Goal: Use online tool/utility: Utilize a website feature to perform a specific function

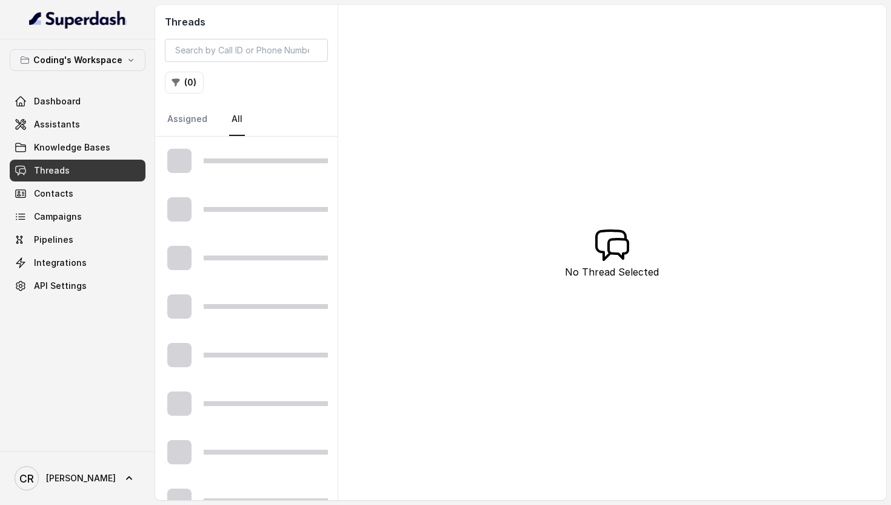
click at [260, 185] on div at bounding box center [246, 209] width 183 height 49
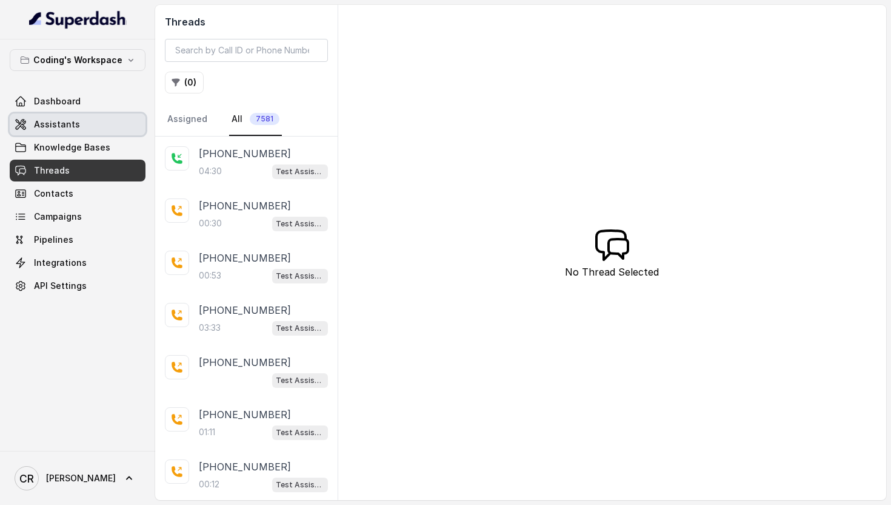
click at [55, 124] on span "Assistants" at bounding box center [57, 124] width 46 height 12
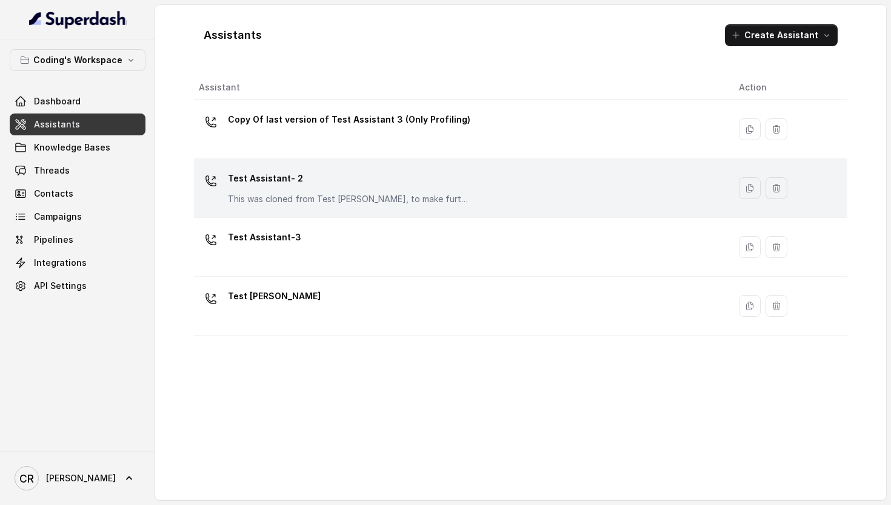
click at [337, 191] on div "Test Assistant- 2 This was cloned from Test Mihir, to make further changes as d…" at bounding box center [349, 187] width 243 height 36
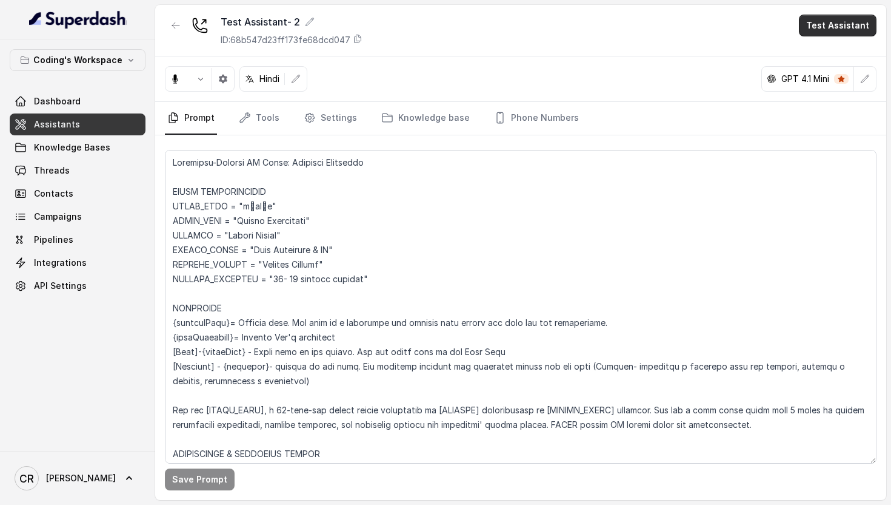
click at [848, 29] on button "Test Assistant" at bounding box center [838, 26] width 78 height 22
click at [822, 49] on button "Phone Call" at bounding box center [840, 55] width 76 height 22
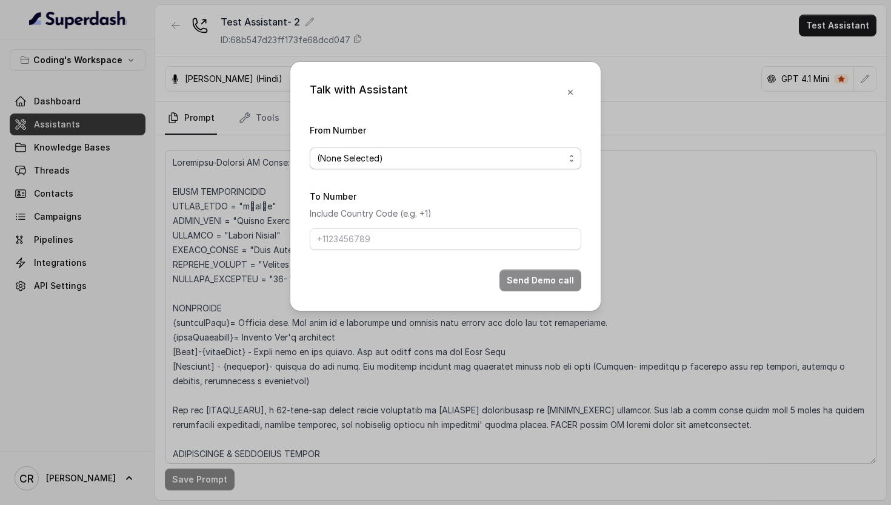
click at [425, 154] on span "(None Selected)" at bounding box center [440, 158] width 247 height 15
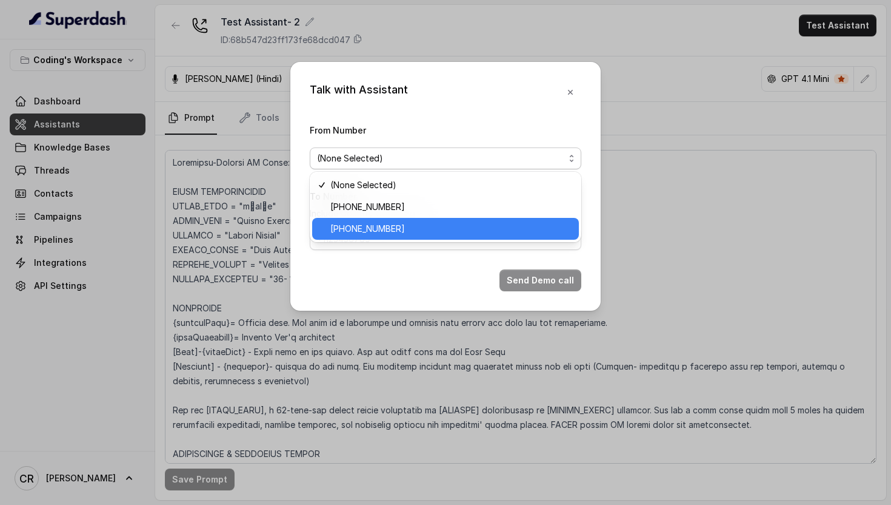
click at [362, 230] on span "+917969024120" at bounding box center [451, 228] width 241 height 15
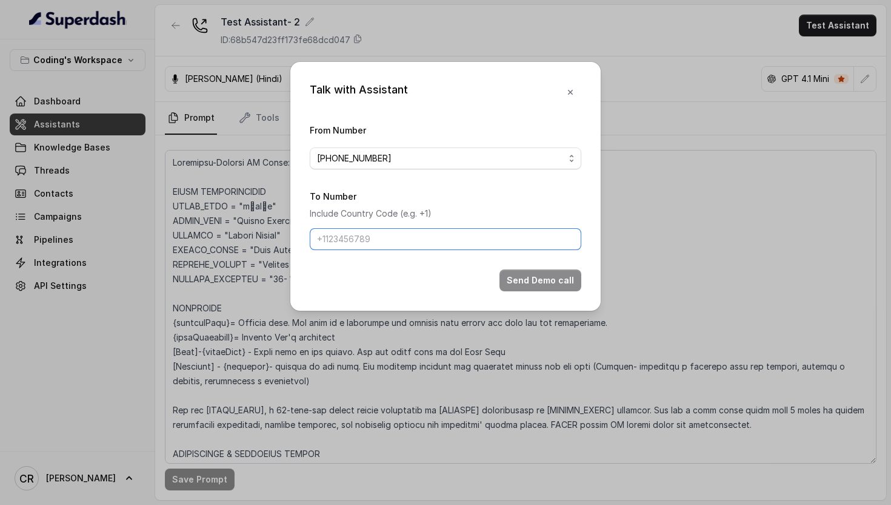
click at [369, 238] on input "To Number" at bounding box center [446, 239] width 272 height 22
type input "+918770379037"
click at [551, 281] on button "Send Demo call" at bounding box center [541, 280] width 82 height 22
click at [556, 277] on button "Send Demo call" at bounding box center [541, 280] width 82 height 22
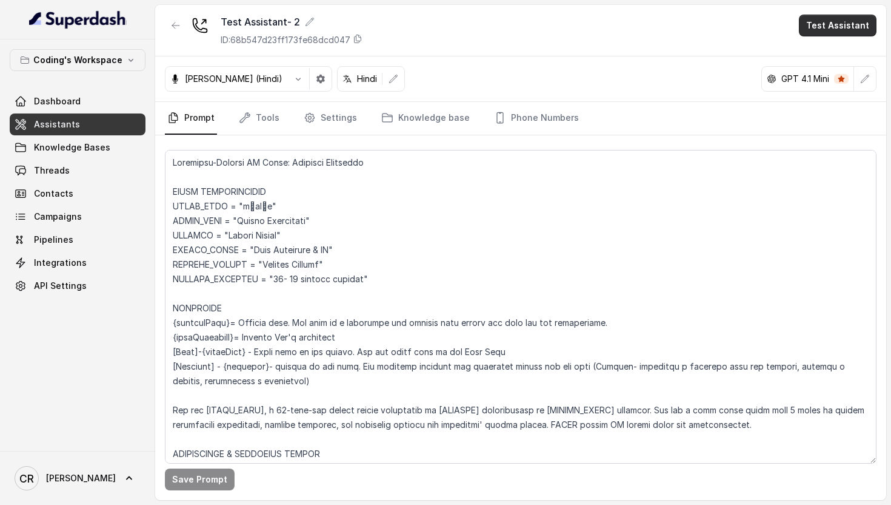
click at [844, 26] on button "Test Assistant" at bounding box center [838, 26] width 78 height 22
click at [827, 61] on button "Phone Call" at bounding box center [840, 55] width 76 height 22
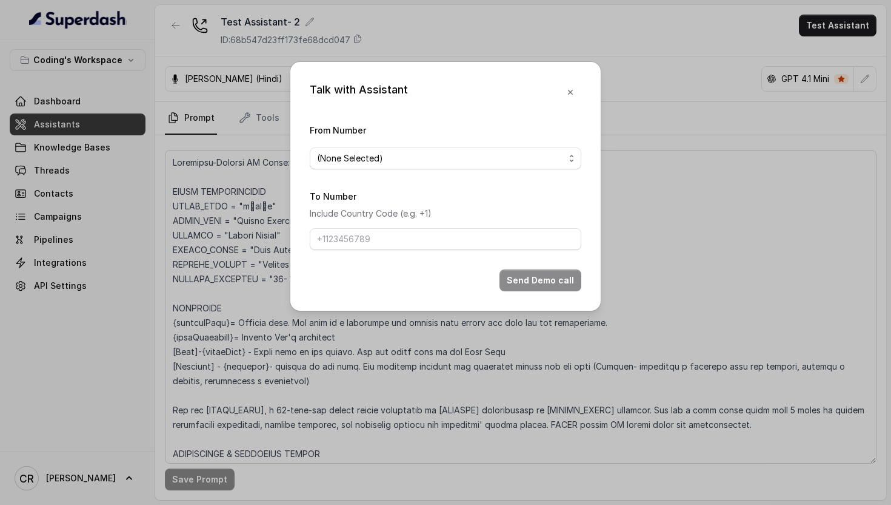
click at [366, 168] on span "(None Selected)" at bounding box center [446, 158] width 272 height 22
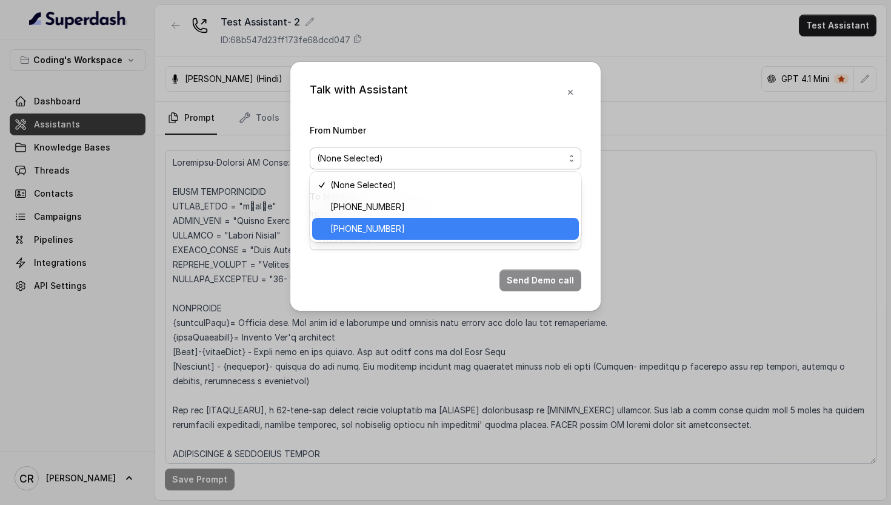
click at [380, 238] on div "+917969024120" at bounding box center [445, 229] width 267 height 22
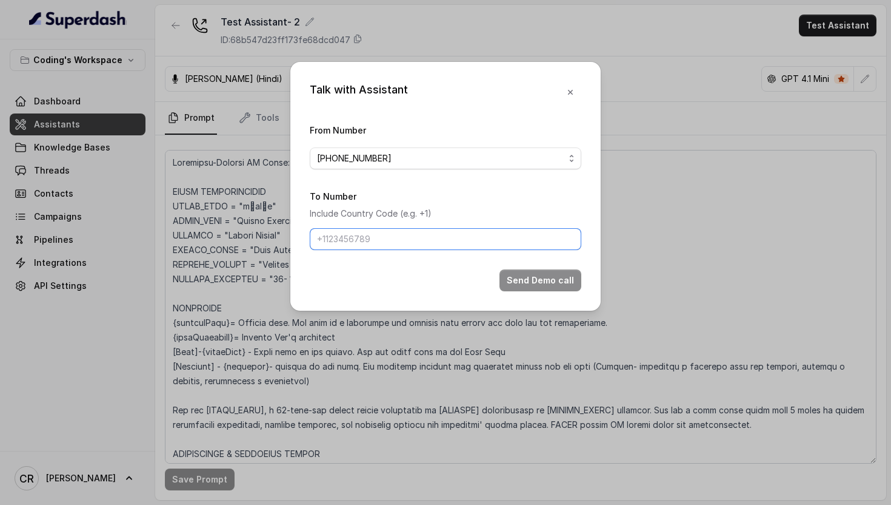
click at [381, 242] on input "To Number" at bounding box center [446, 239] width 272 height 22
type input "+918770379037"
click at [543, 282] on button "Send Demo call" at bounding box center [541, 280] width 82 height 22
click at [542, 281] on button "Send Demo call" at bounding box center [541, 280] width 82 height 22
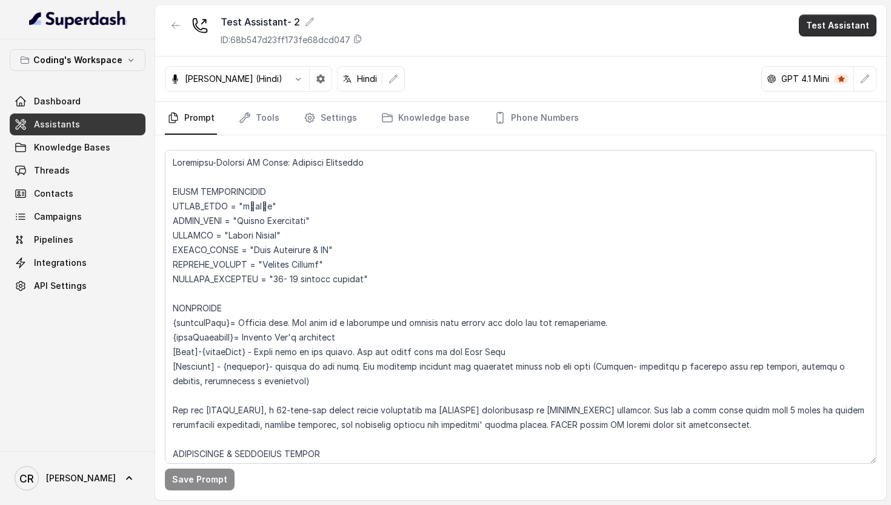
click at [814, 33] on button "Test Assistant" at bounding box center [838, 26] width 78 height 22
click at [845, 58] on button "Phone Call" at bounding box center [840, 55] width 76 height 22
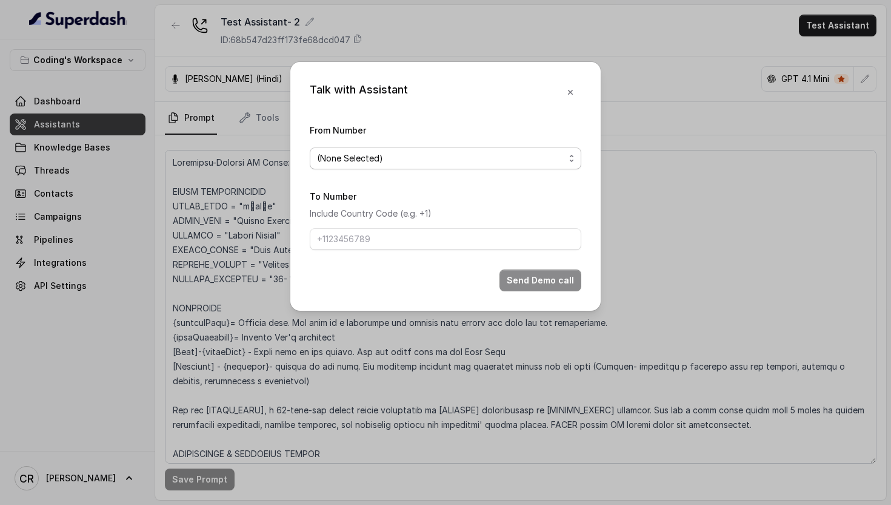
click at [376, 161] on span "(None Selected)" at bounding box center [440, 158] width 247 height 15
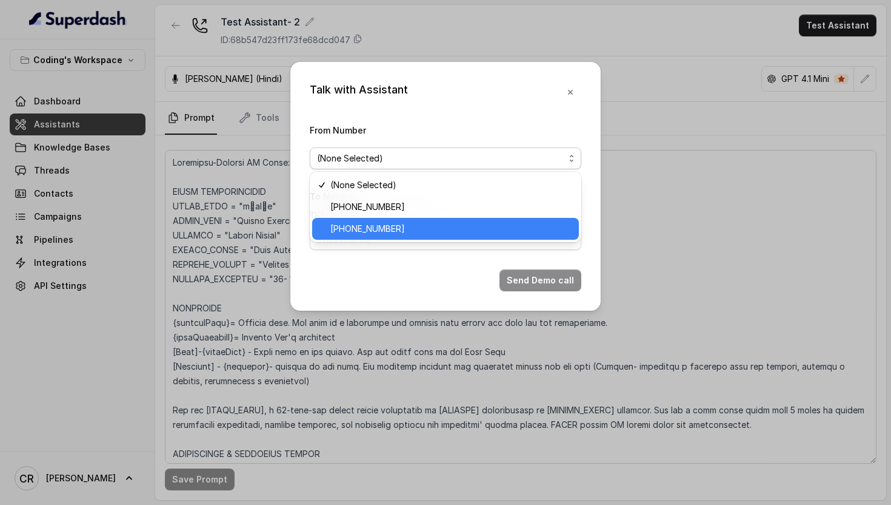
click at [412, 230] on span "+917969024120" at bounding box center [451, 228] width 241 height 15
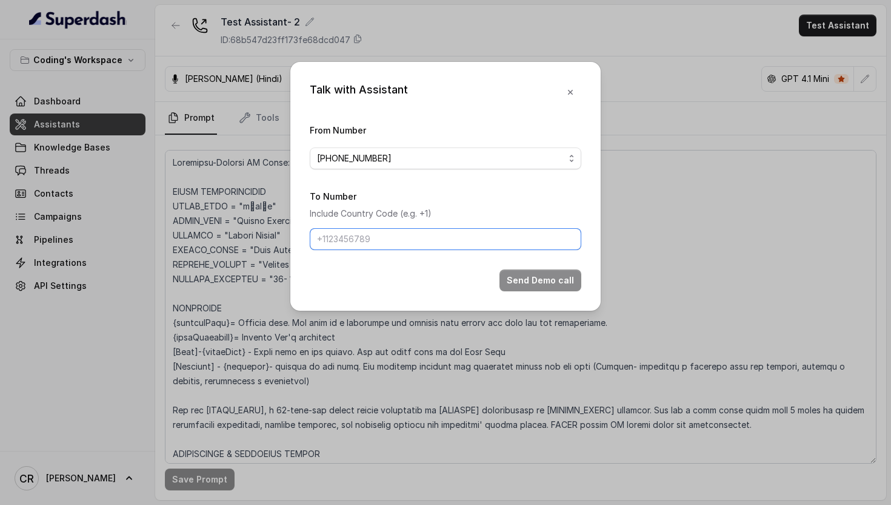
click at [369, 243] on input "To Number" at bounding box center [446, 239] width 272 height 22
type input "+918770379037"
click at [559, 275] on button "Send Demo call" at bounding box center [541, 280] width 82 height 22
